Goal: Transaction & Acquisition: Purchase product/service

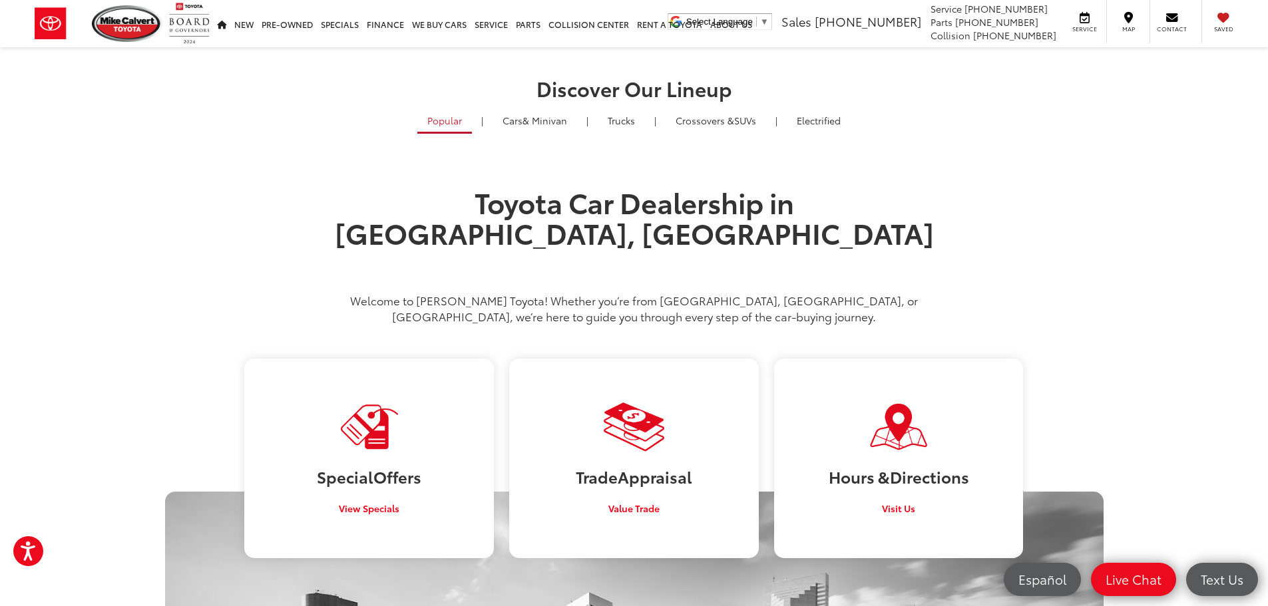
scroll to position [200, 0]
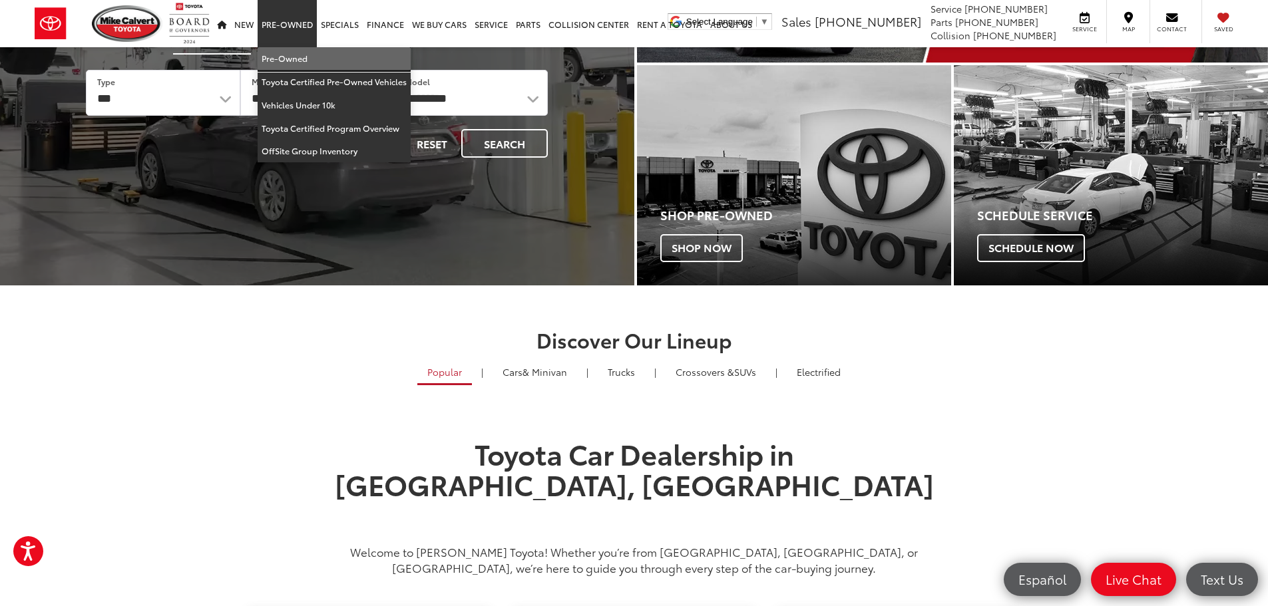
click at [292, 57] on link "Pre-Owned" at bounding box center [334, 58] width 153 height 23
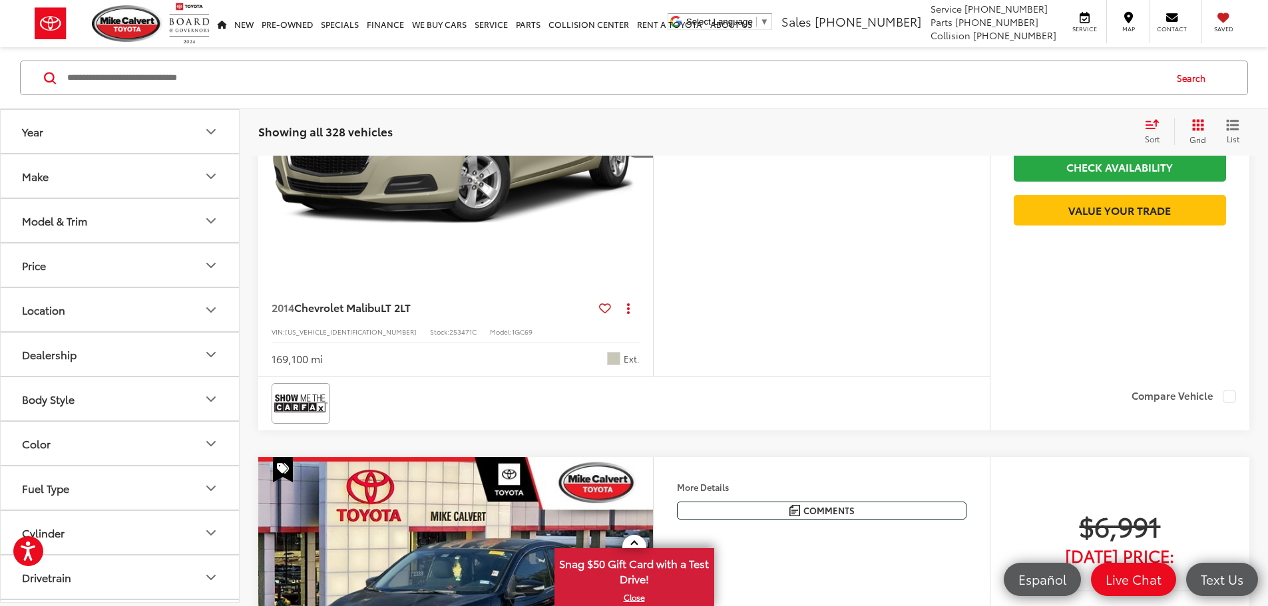
scroll to position [466, 0]
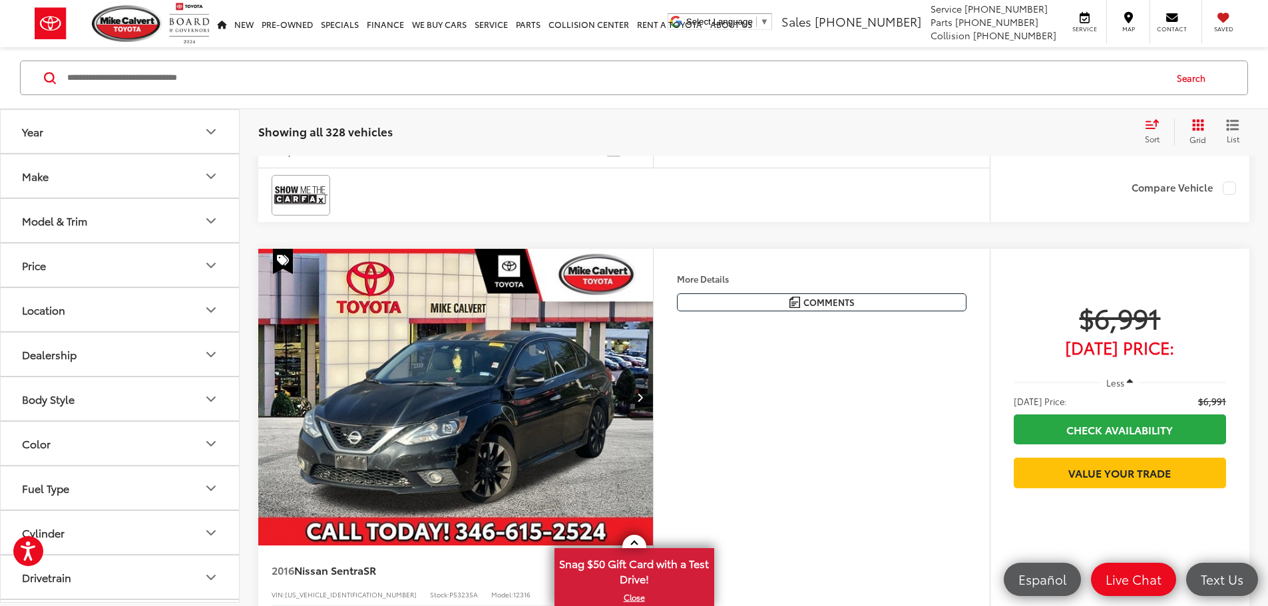
click at [202, 161] on button "Make" at bounding box center [121, 175] width 240 height 43
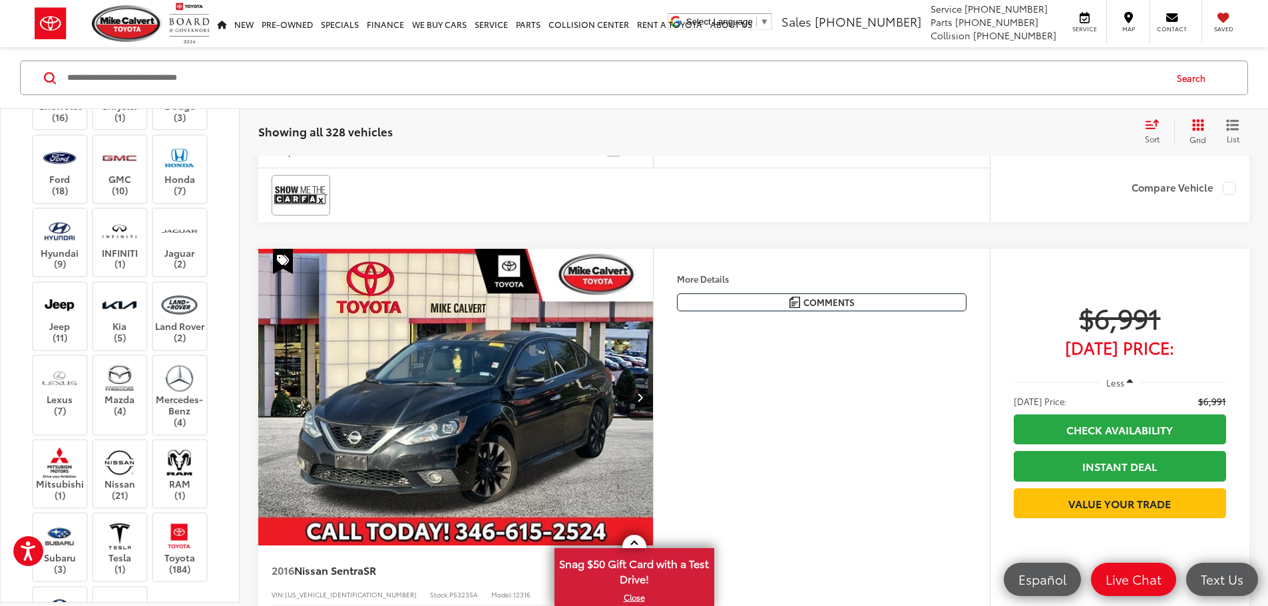
scroll to position [200, 0]
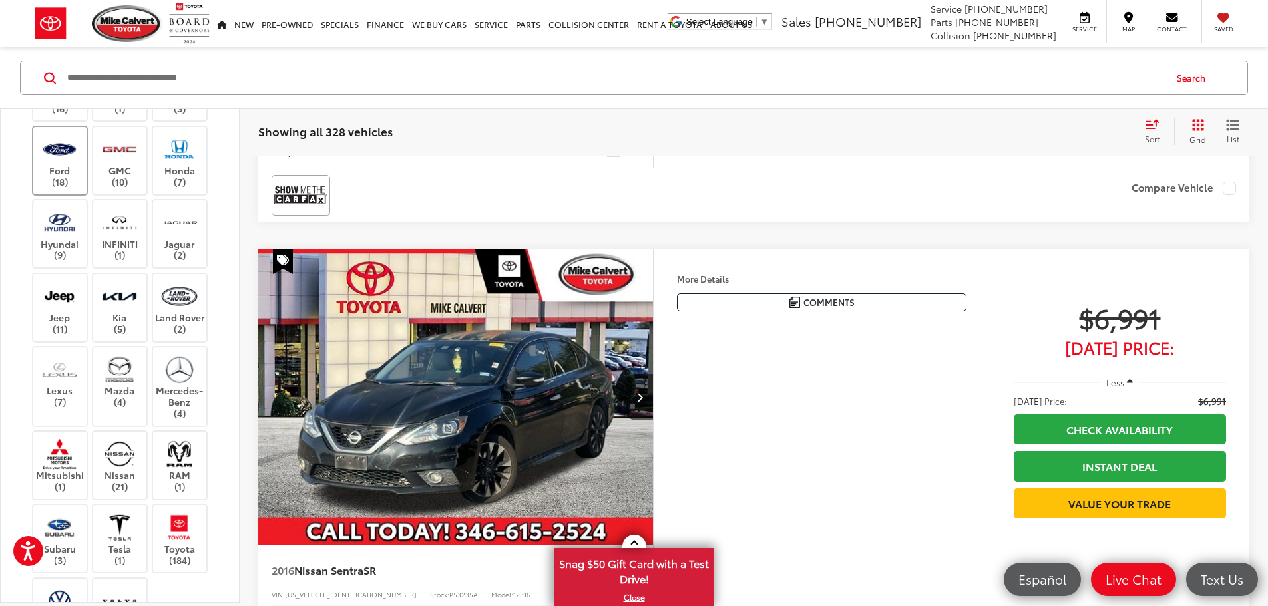
click at [75, 188] on label "Ford (18)" at bounding box center [60, 161] width 54 height 54
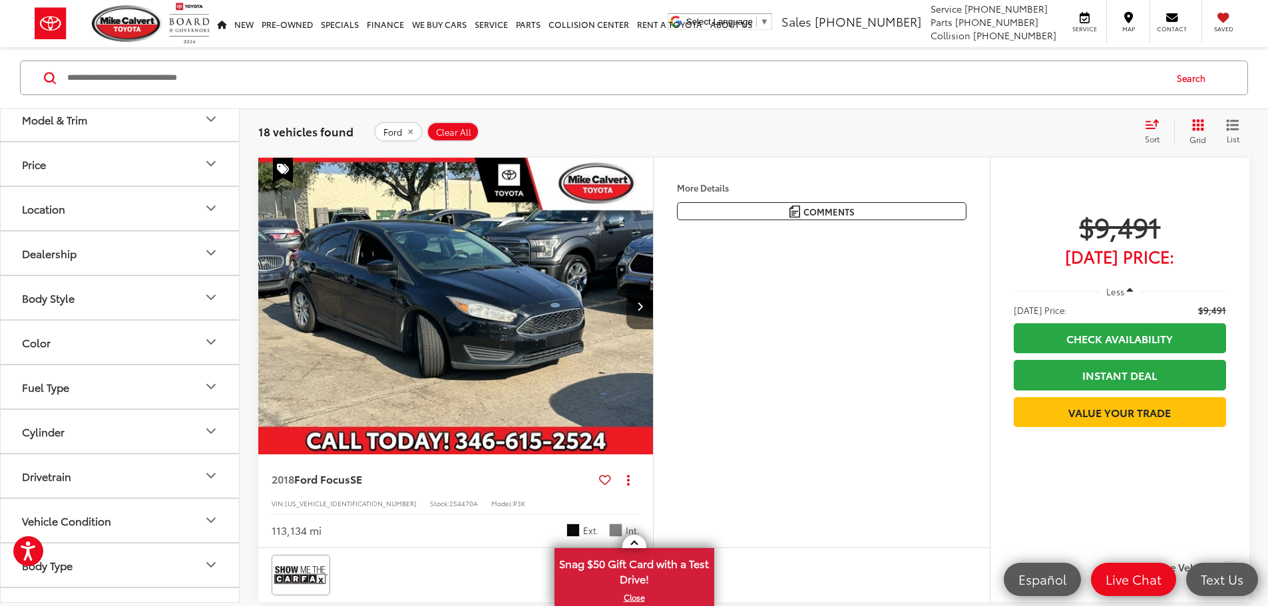
scroll to position [799, 0]
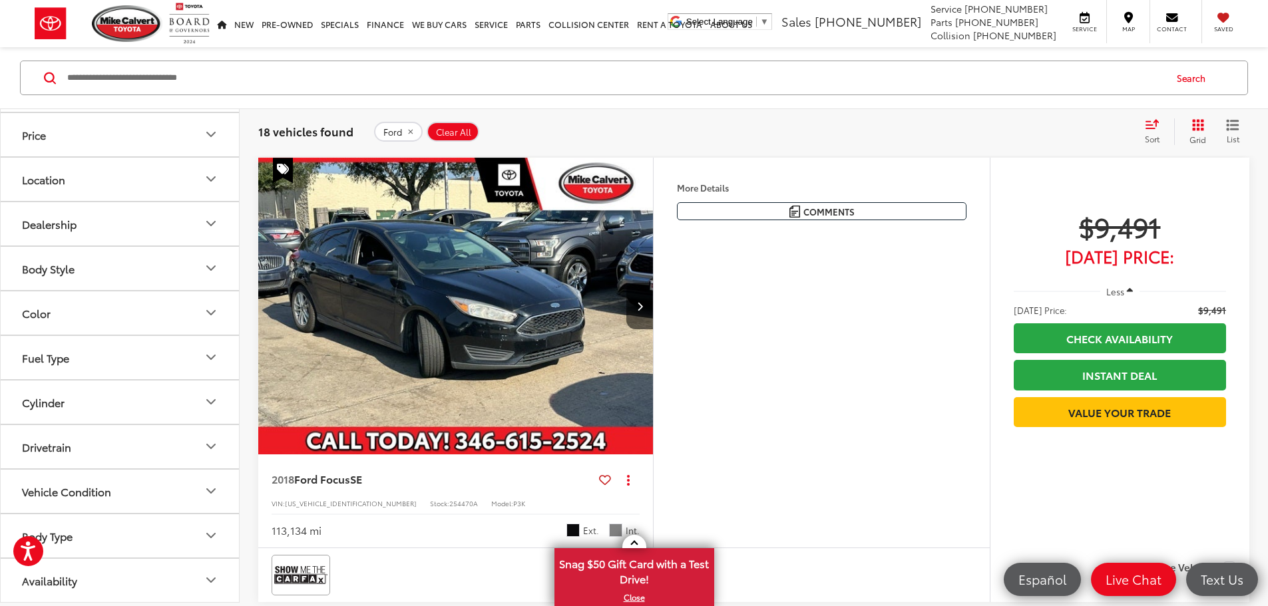
click at [196, 112] on button "Model & Trim" at bounding box center [121, 90] width 240 height 43
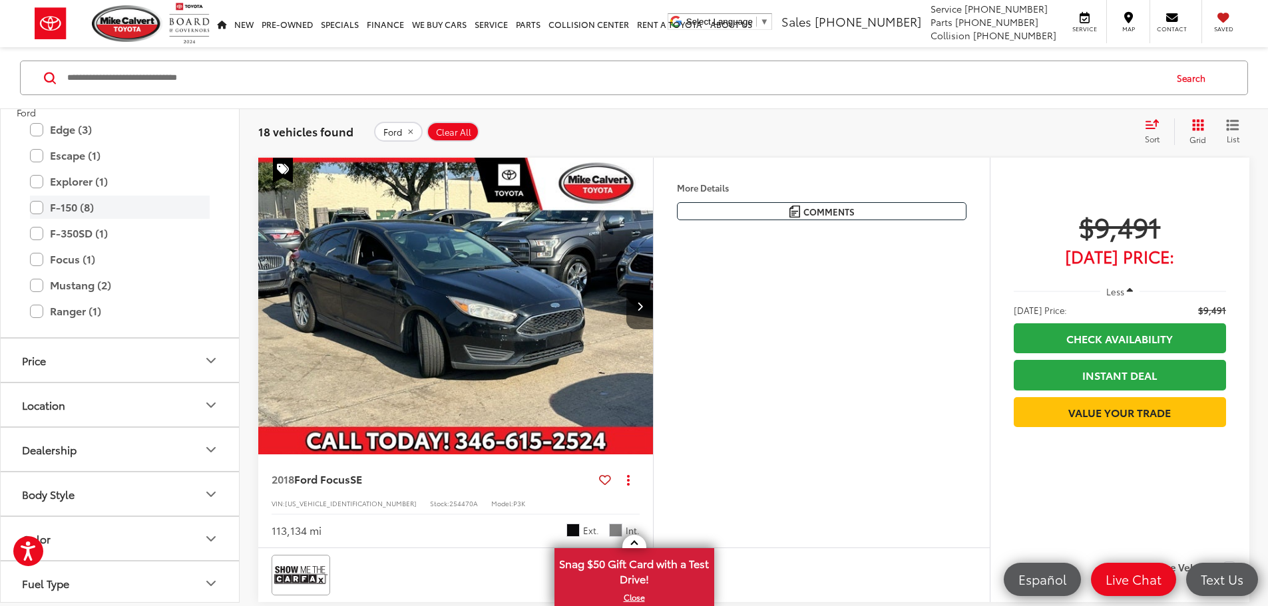
click at [39, 219] on label "F-150 (8)" at bounding box center [120, 207] width 180 height 23
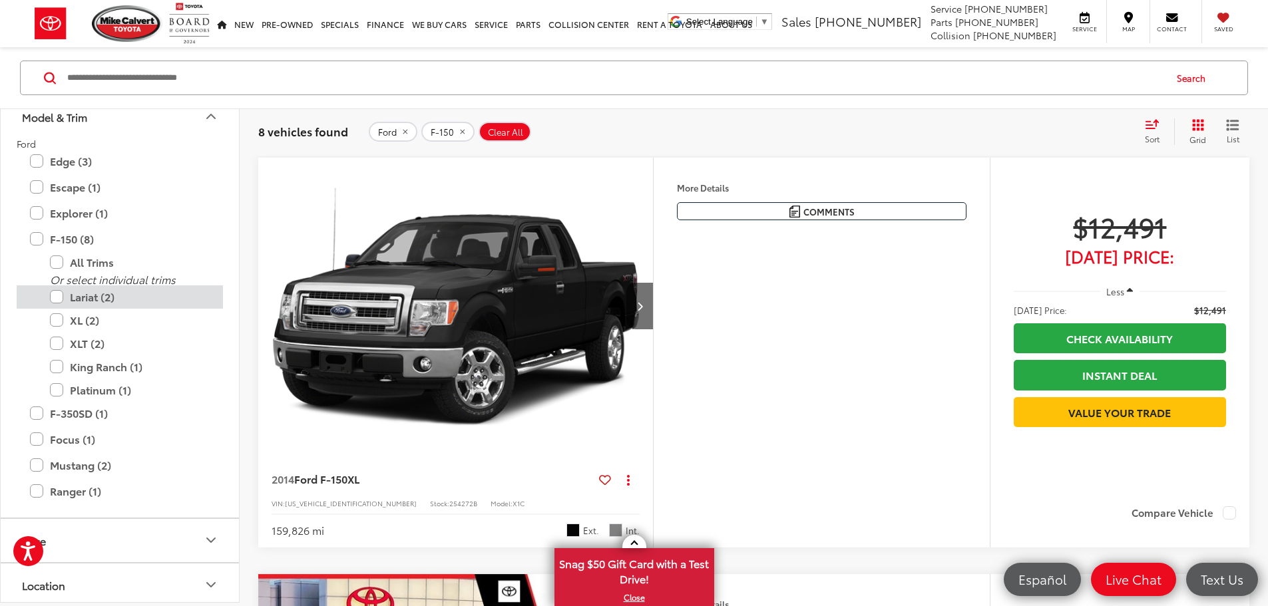
click at [60, 309] on label "Lariat (2)" at bounding box center [130, 297] width 160 height 23
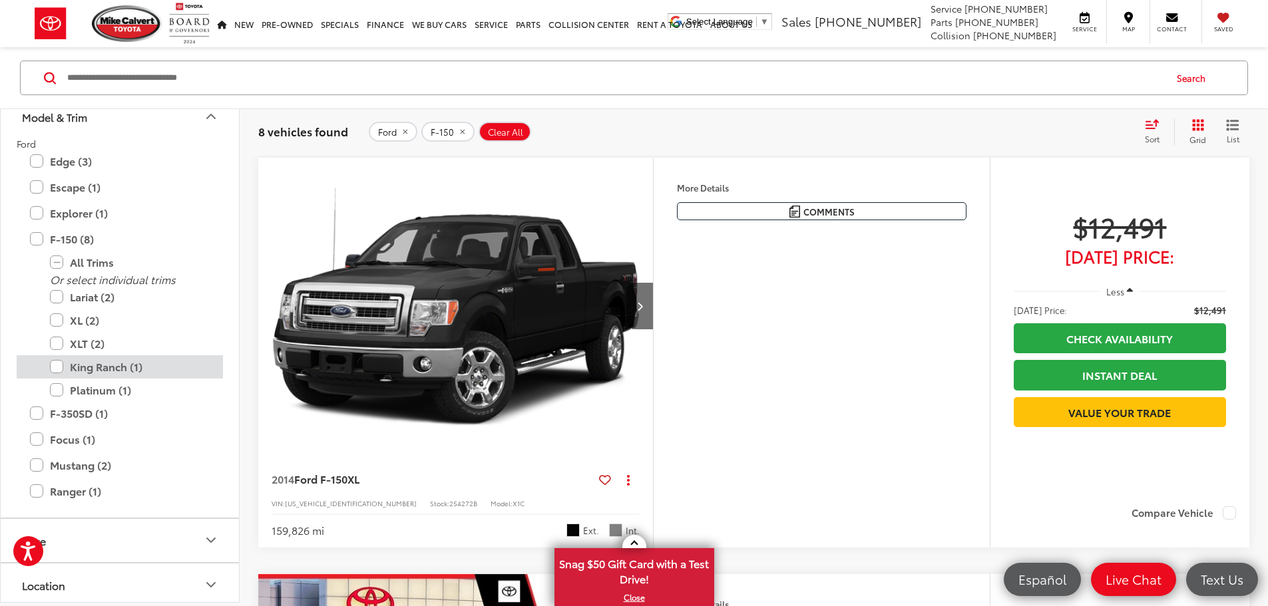
click at [64, 379] on label "King Ranch (1)" at bounding box center [130, 366] width 160 height 23
click at [57, 402] on label "Platinum (1)" at bounding box center [130, 390] width 160 height 23
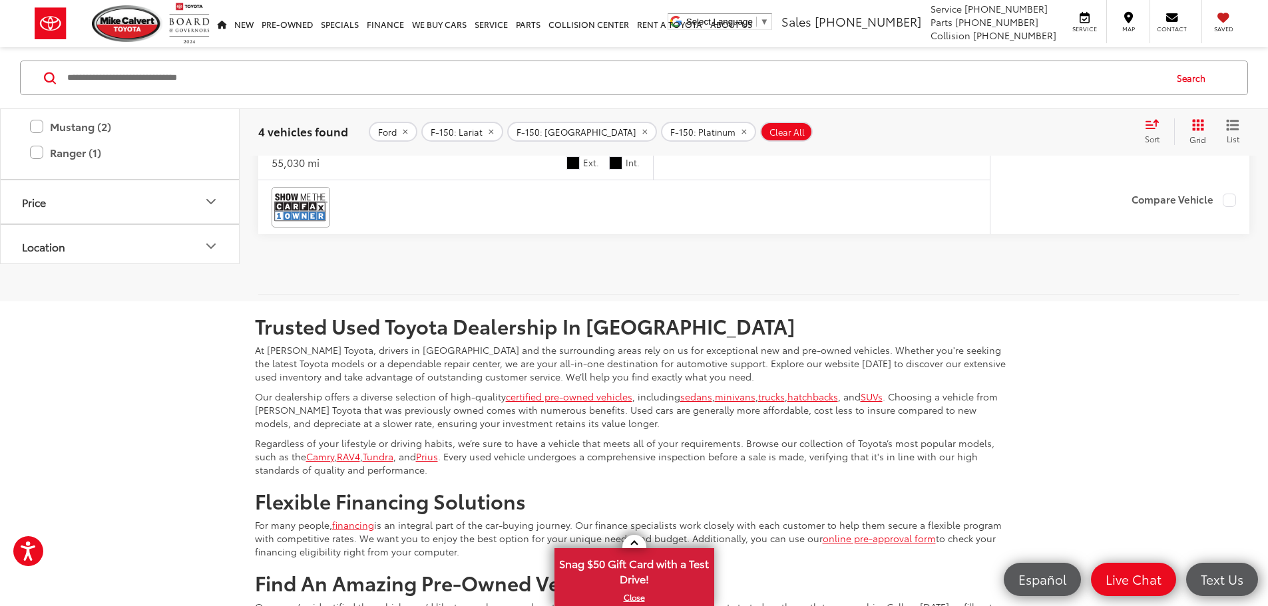
scroll to position [1949, 0]
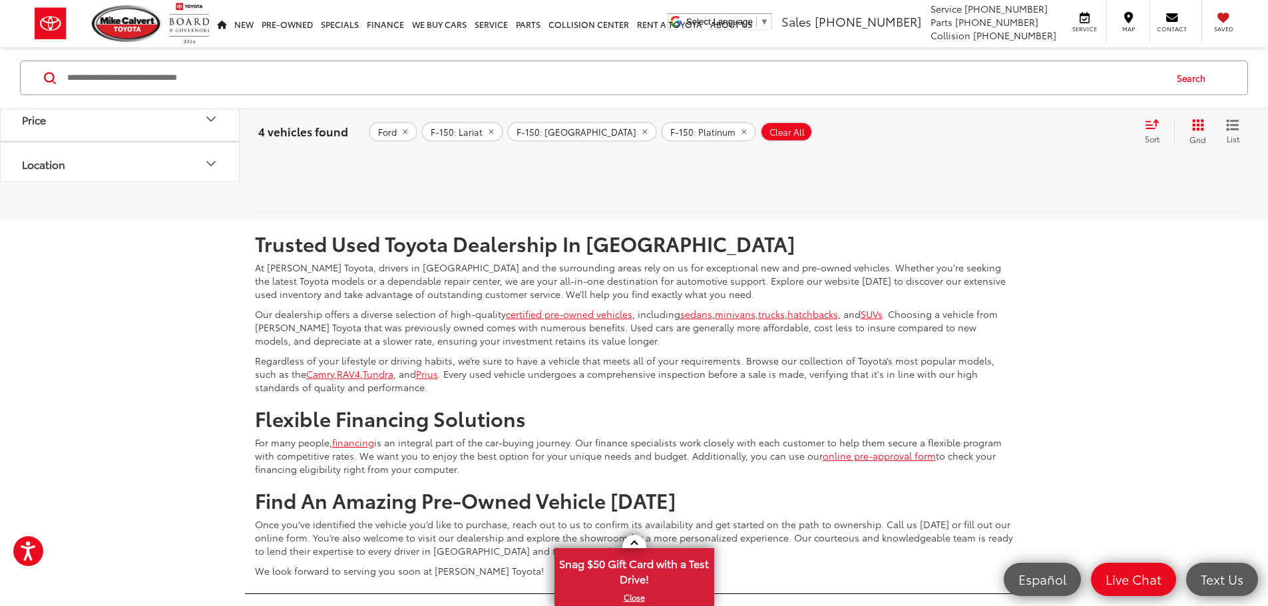
click at [297, 142] on img at bounding box center [300, 124] width 53 height 35
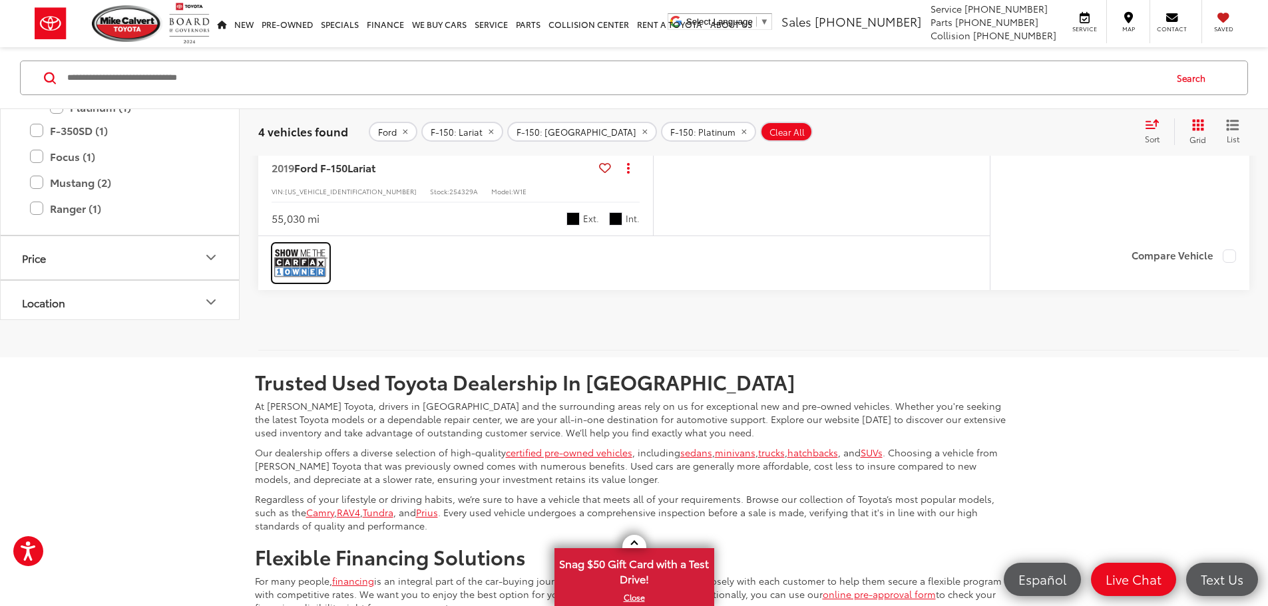
scroll to position [1816, 0]
